Goal: Use online tool/utility: Utilize a website feature to perform a specific function

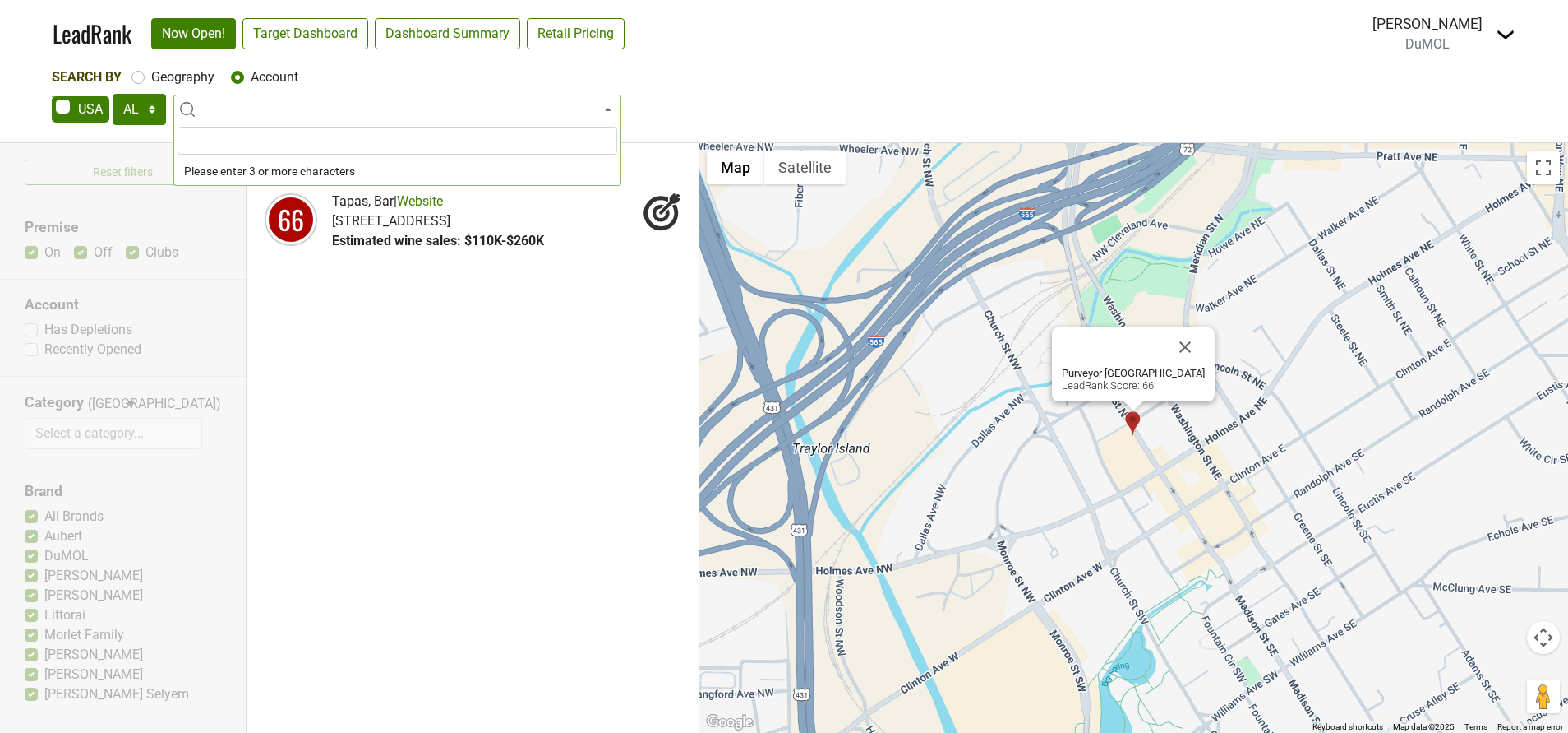
select select "AL"
select select
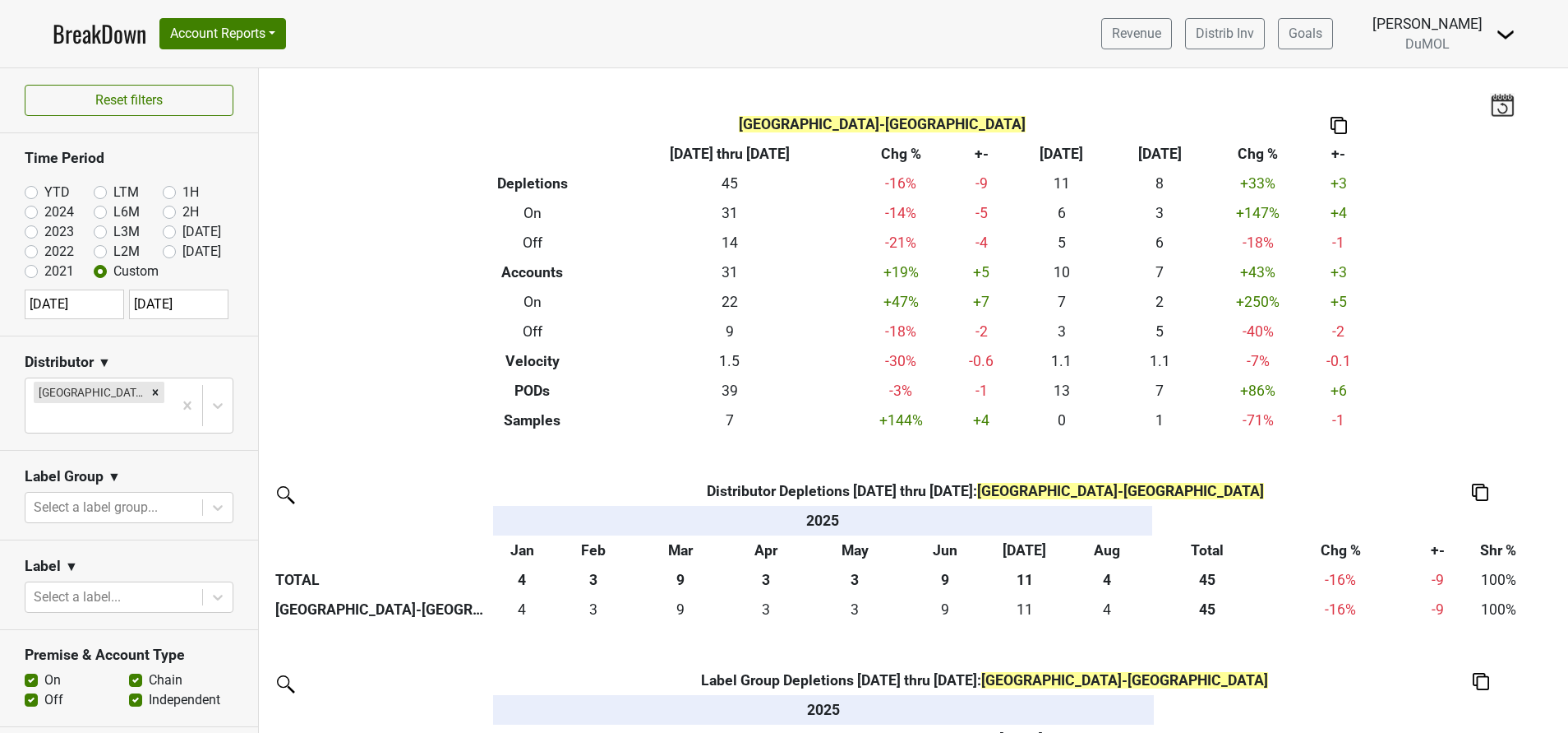
click at [1511, 31] on img at bounding box center [1505, 35] width 20 height 20
click at [84, 26] on link "BreakDown" at bounding box center [99, 33] width 94 height 35
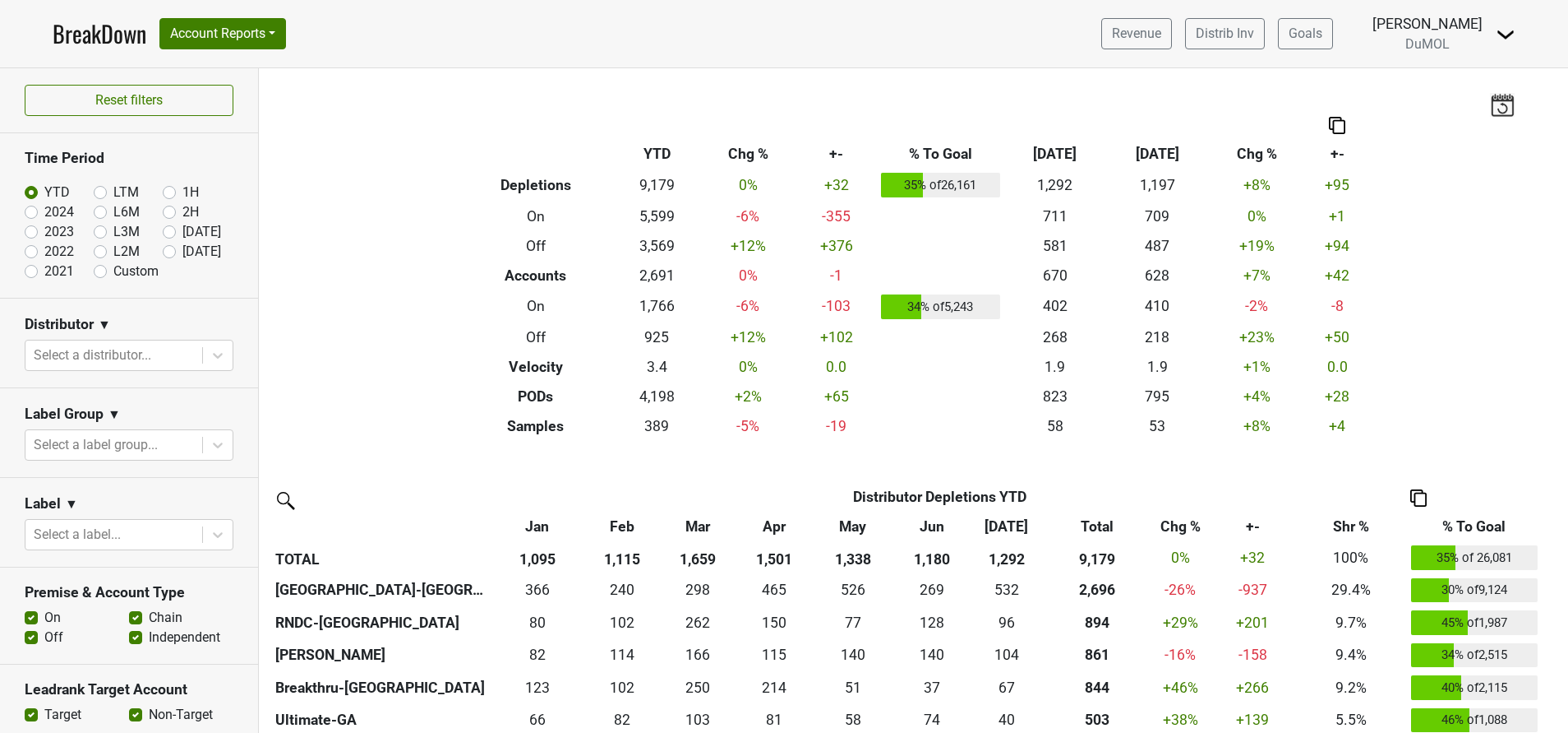
click at [91, 40] on link "BreakDown" at bounding box center [99, 33] width 94 height 35
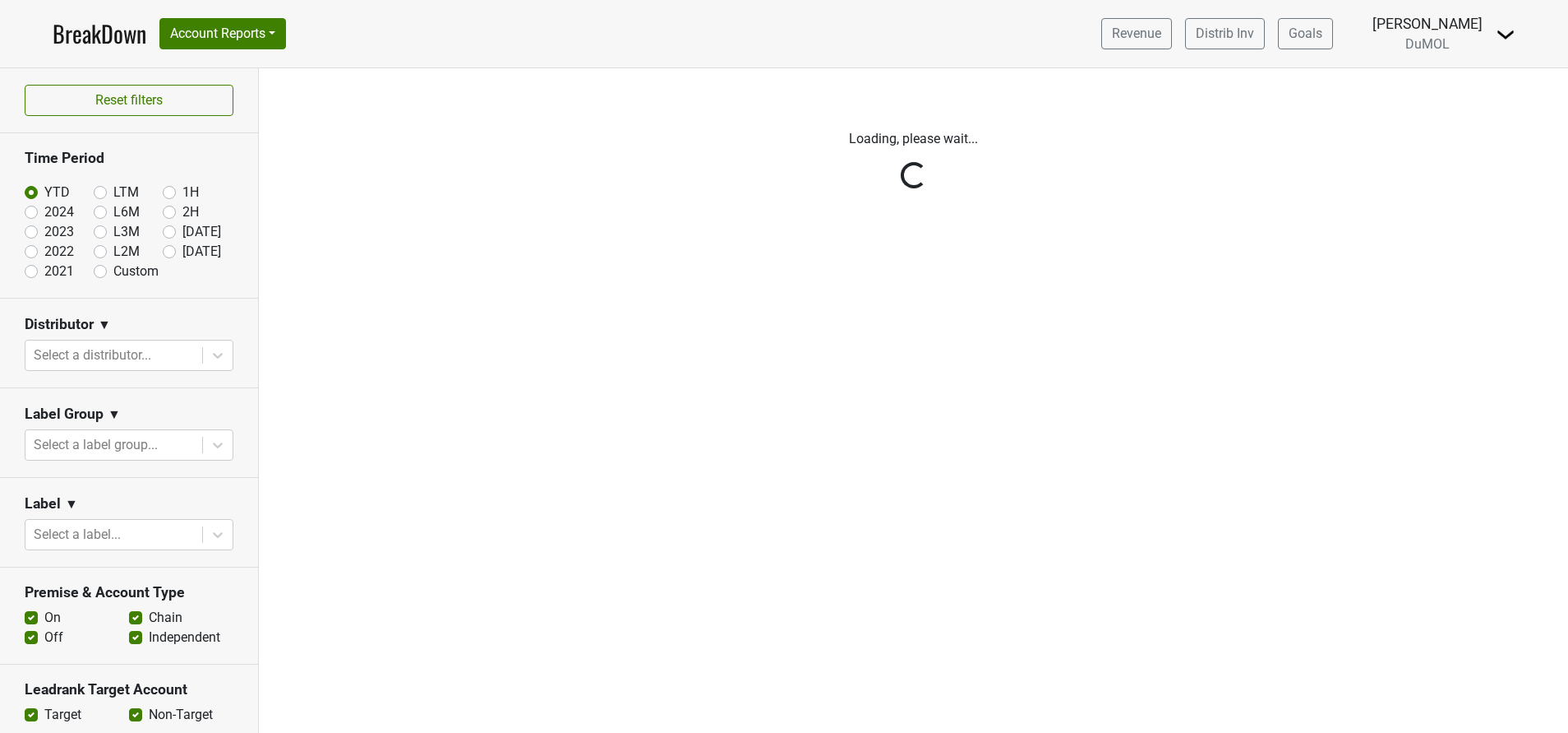
click at [154, 347] on div "Reset filters Time Period YTD LTM 1H 2024 L6M 2H 2023 L3M [DATE] '25 2022 L2M A…" at bounding box center [130, 400] width 259 height 664
click at [108, 362] on div "Reset filters Time Period YTD LTM 1H 2024 L6M 2H 2023 L3M [DATE] '25 2022 L2M A…" at bounding box center [130, 400] width 259 height 664
click at [137, 354] on div "Reset filters Time Period YTD LTM 1H 2024 L6M 2H 2023 L3M [DATE] '25 2022 L2M A…" at bounding box center [130, 400] width 259 height 664
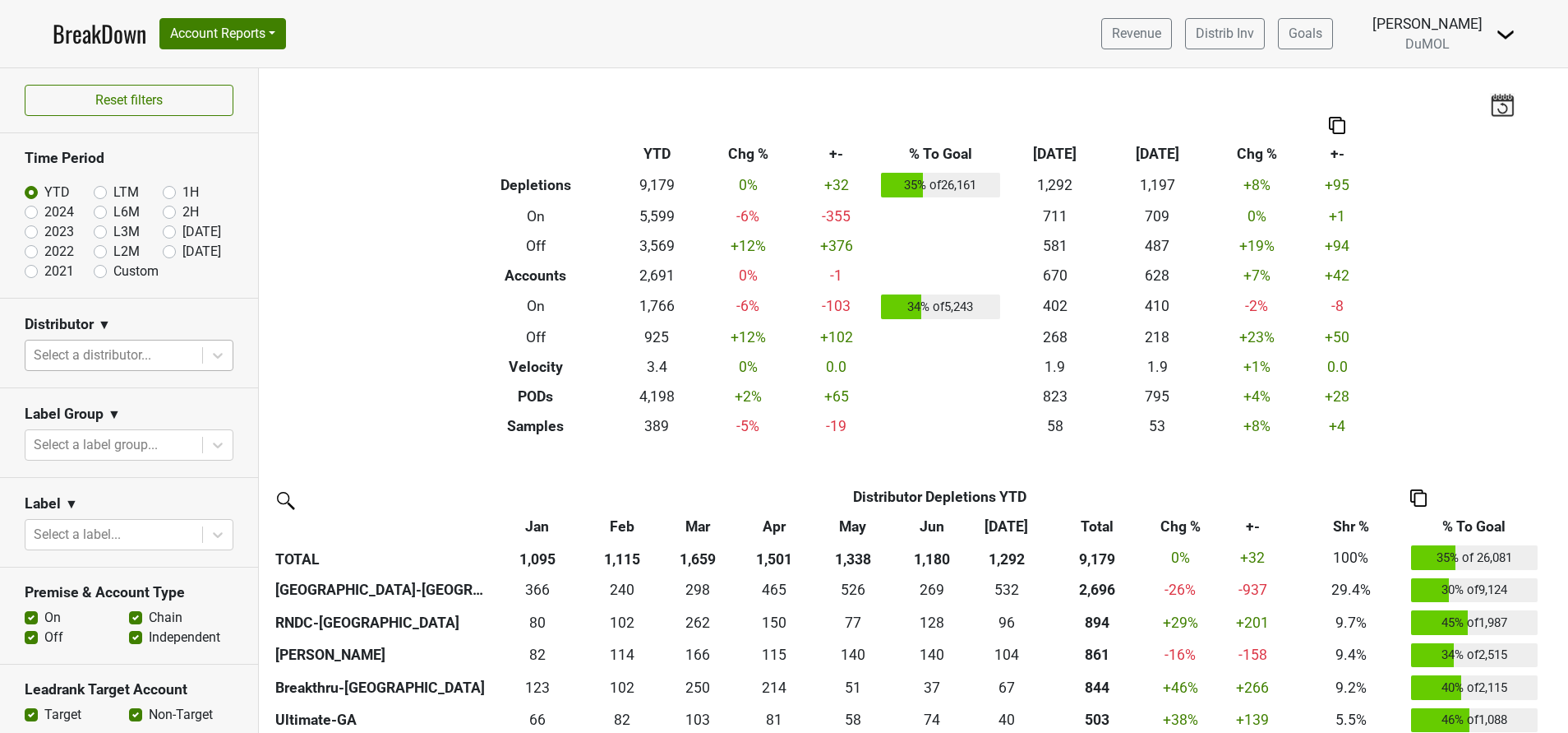
click at [130, 358] on div at bounding box center [113, 356] width 160 height 23
type input "w"
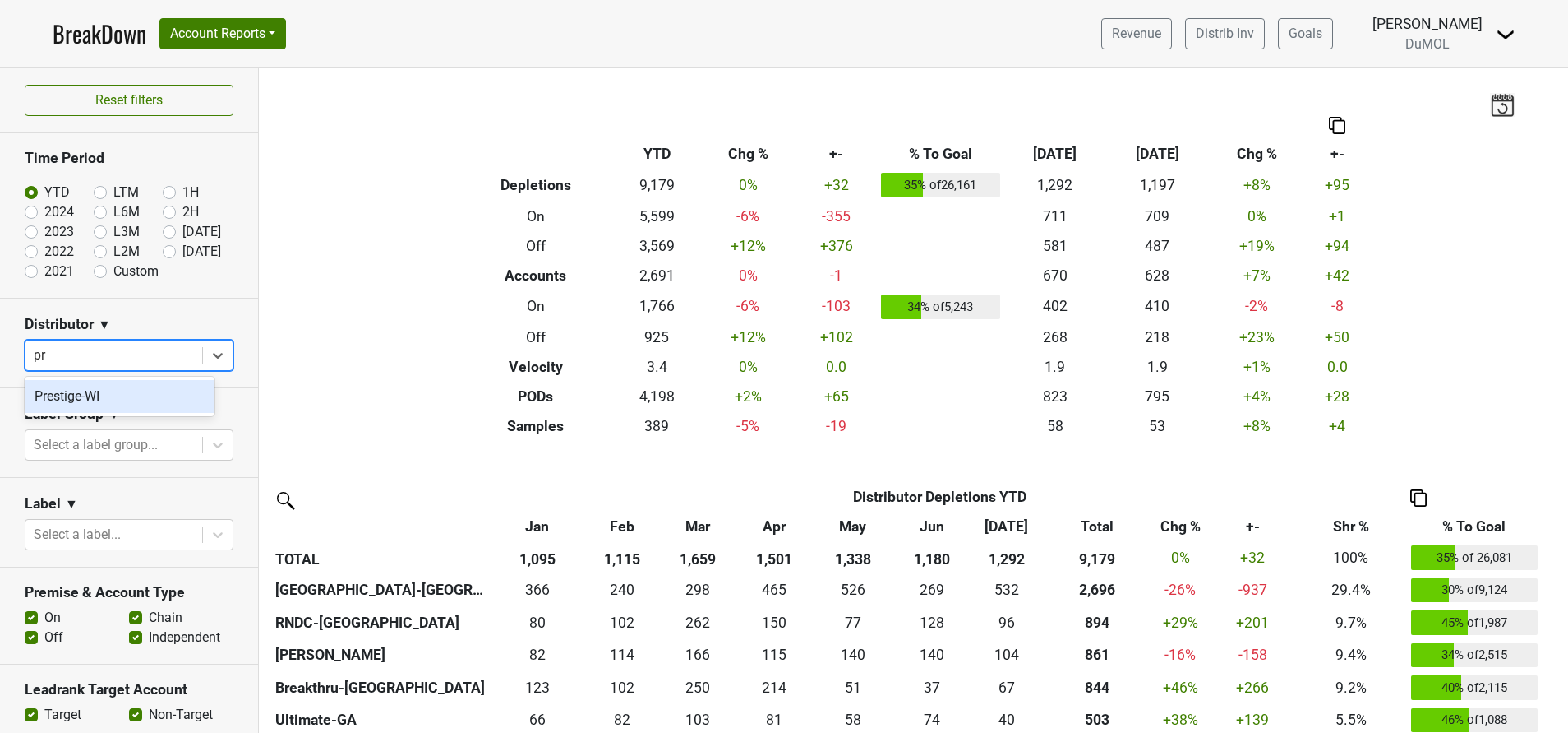
type input "pre"
click at [66, 402] on div "Prestige-WI" at bounding box center [120, 396] width 189 height 33
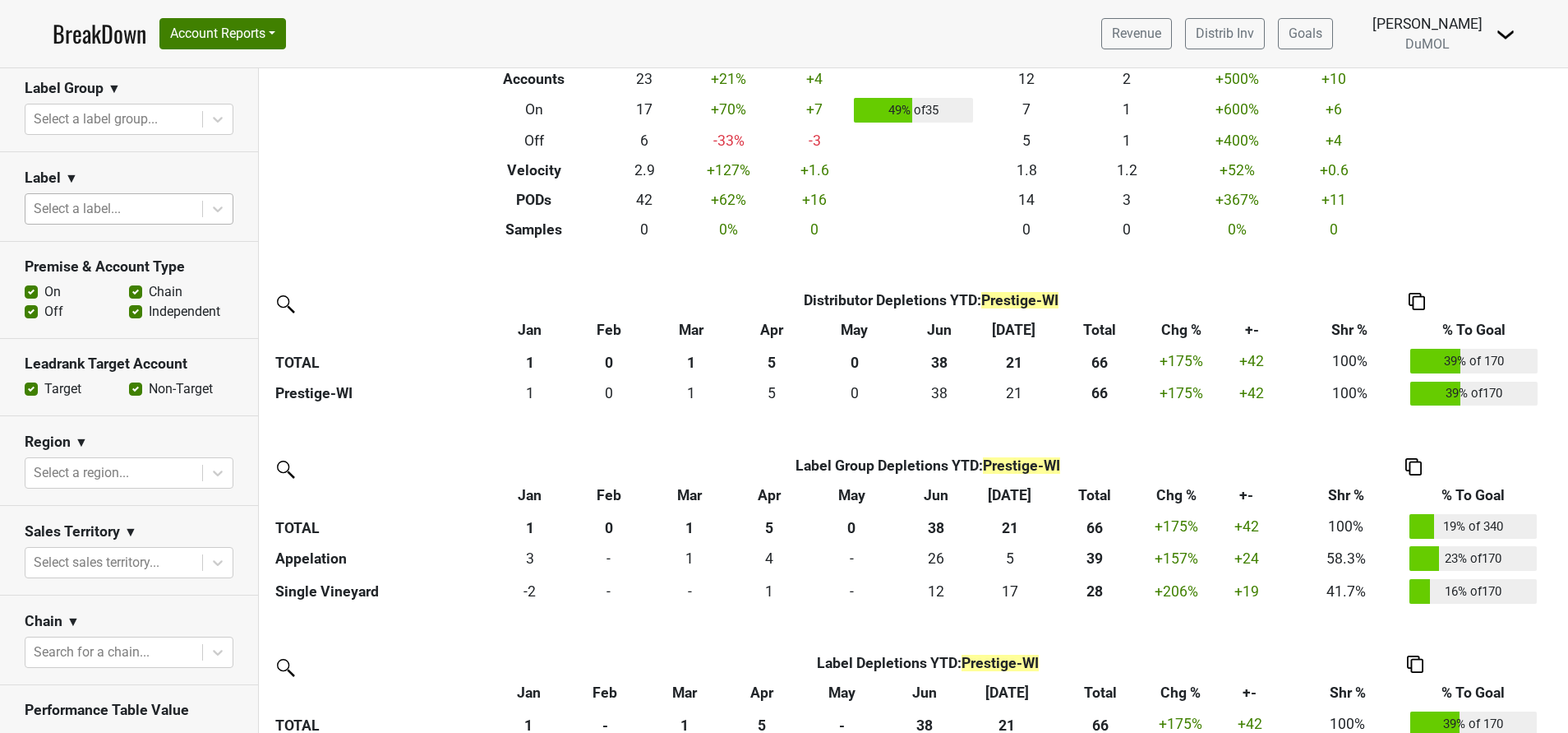
scroll to position [587, 0]
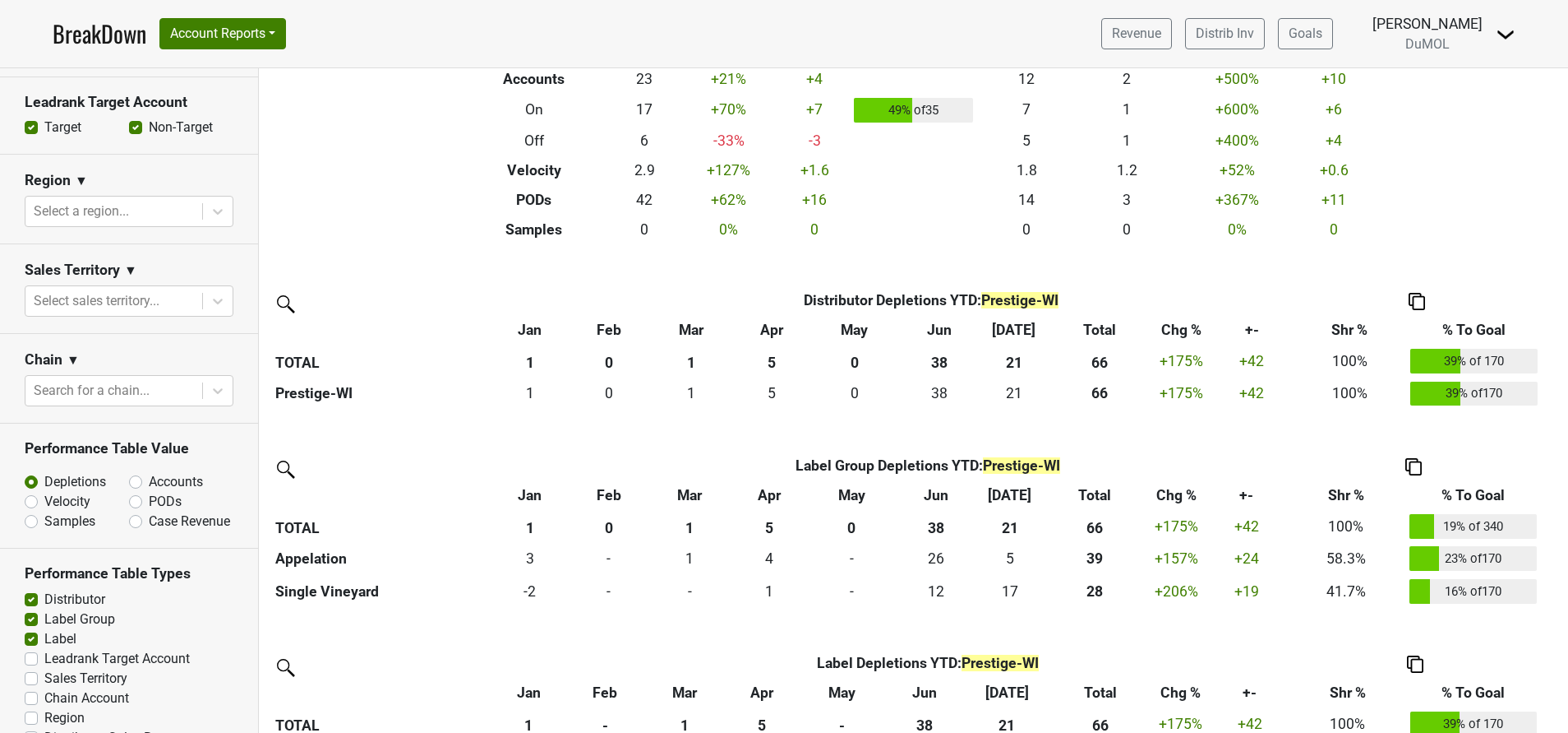
click at [148, 475] on label "Accounts" at bounding box center [175, 482] width 55 height 20
click at [129, 475] on input "Accounts" at bounding box center [178, 480] width 99 height 16
radio input "true"
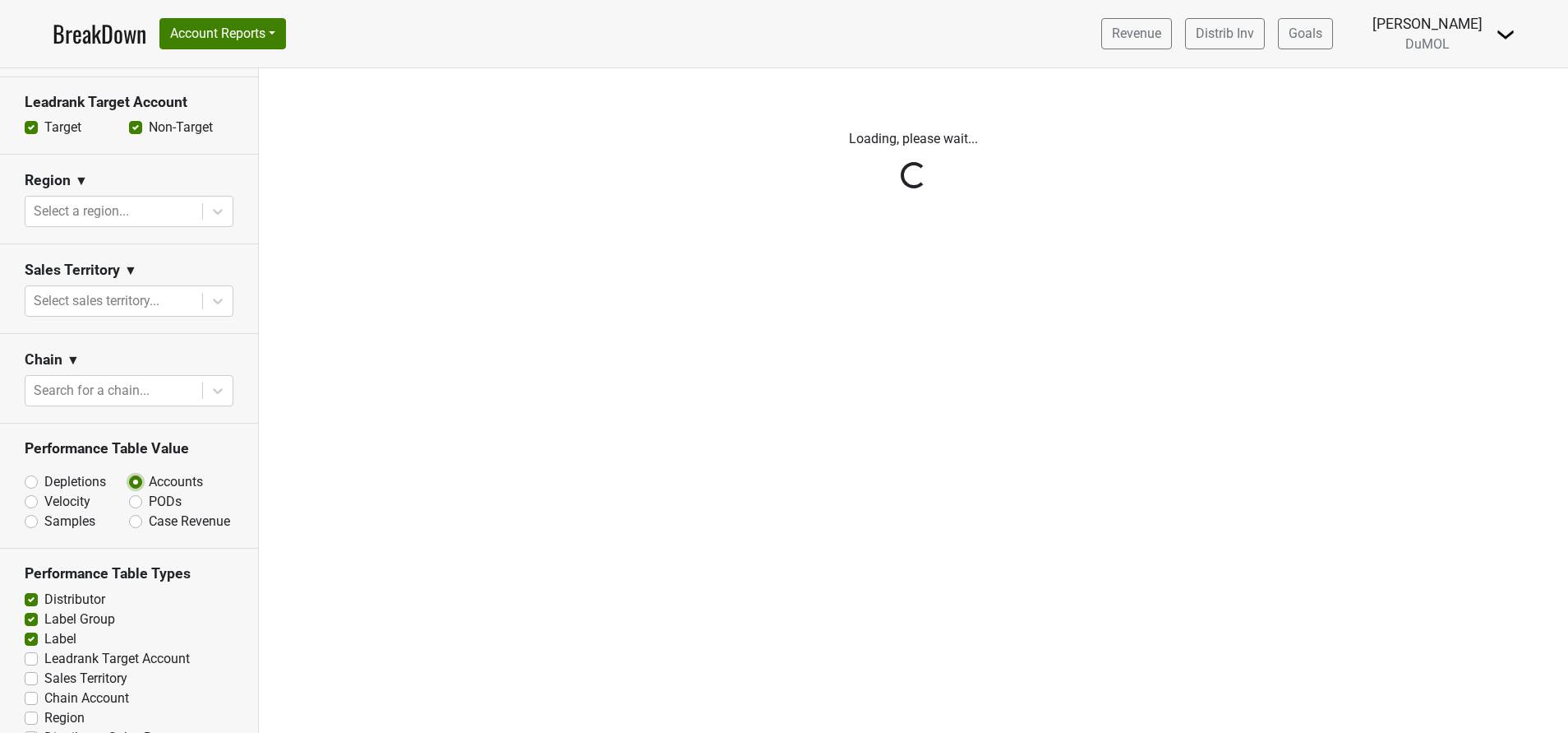
scroll to position [0, 0]
